Goal: Communication & Community: Answer question/provide support

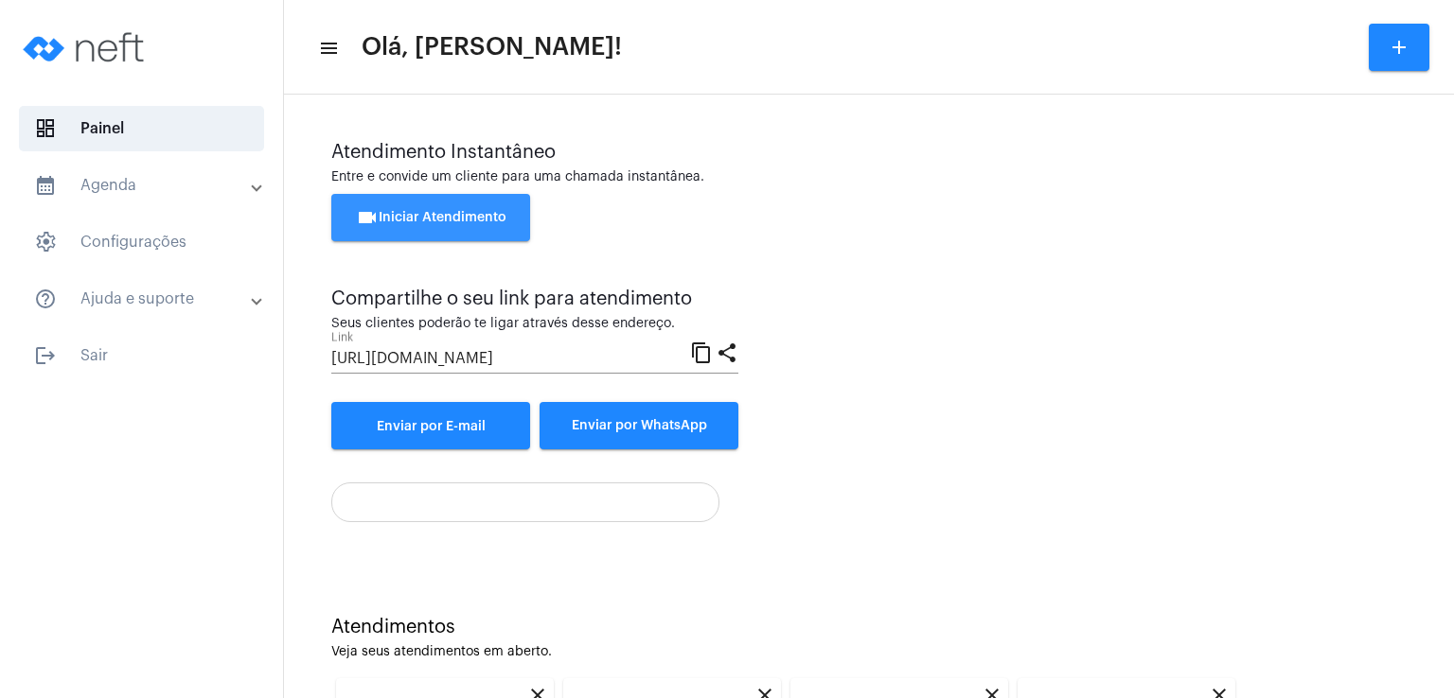
click at [395, 224] on button "videocam Iniciar Atendimento" at bounding box center [430, 217] width 199 height 47
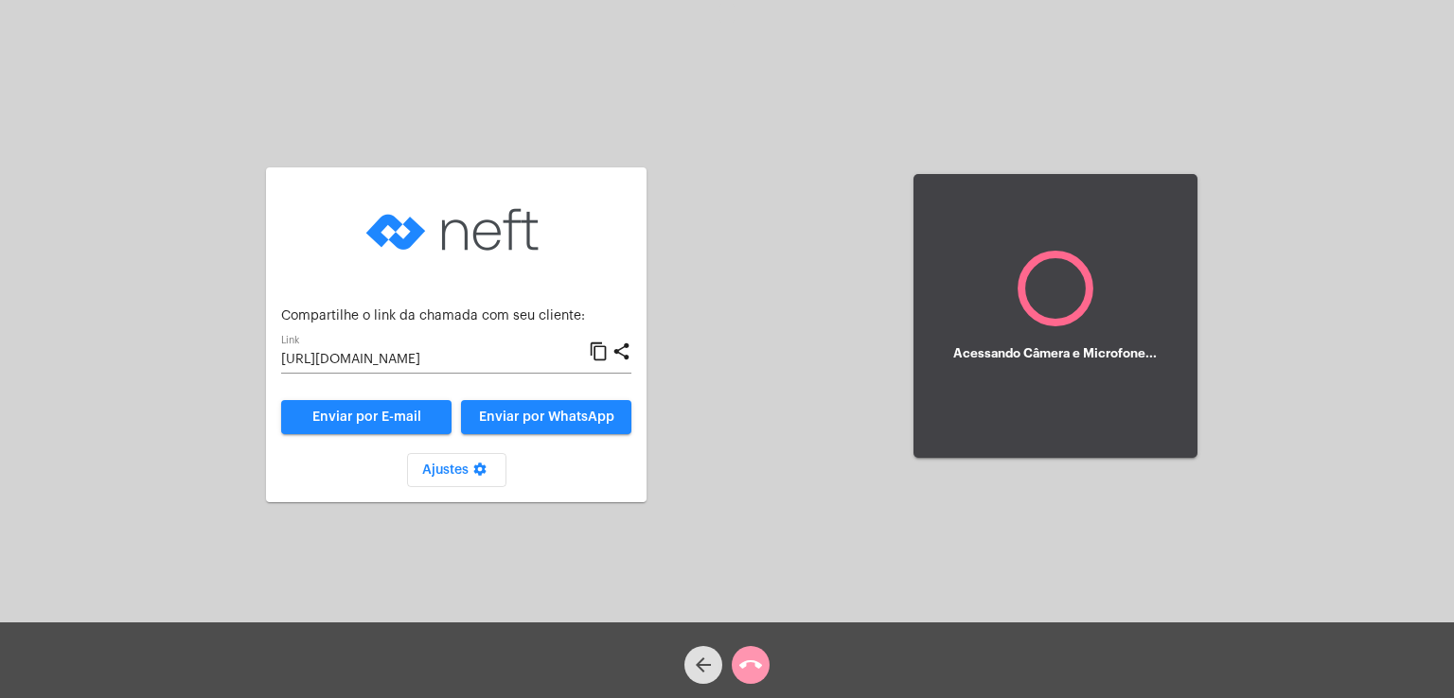
click at [874, 371] on div "Aguardando cliente acessar a chamada Ajustes settings Compartilhe o link da cha…" at bounding box center [727, 314] width 1450 height 623
